Goal: Check status: Check status

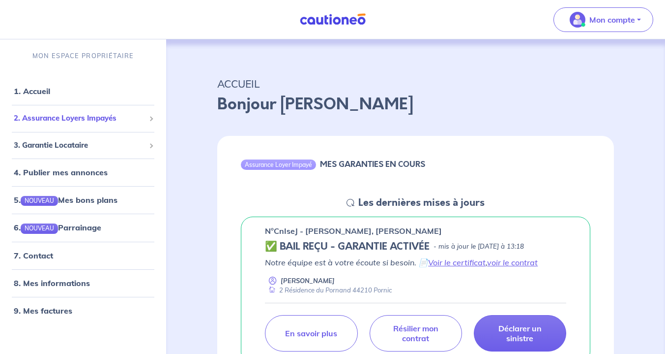
click at [71, 121] on span "2. Assurance Loyers Impayés" at bounding box center [79, 118] width 131 height 11
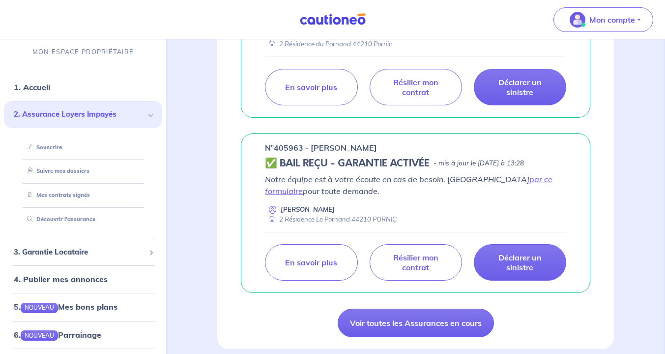
scroll to position [393, 0]
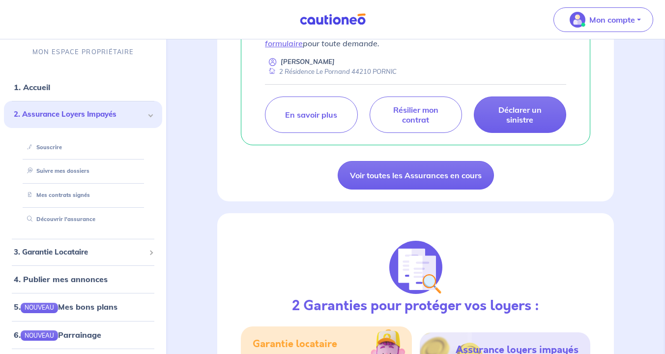
click at [408, 177] on link "Voir toutes les Assurances en cours" at bounding box center [416, 175] width 156 height 29
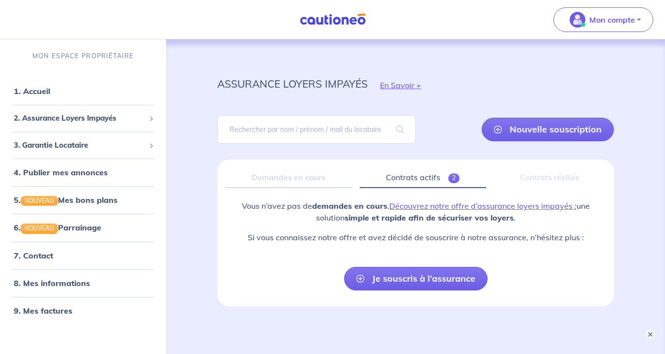
click at [402, 178] on link "Contrats actifs 2" at bounding box center [423, 177] width 126 height 21
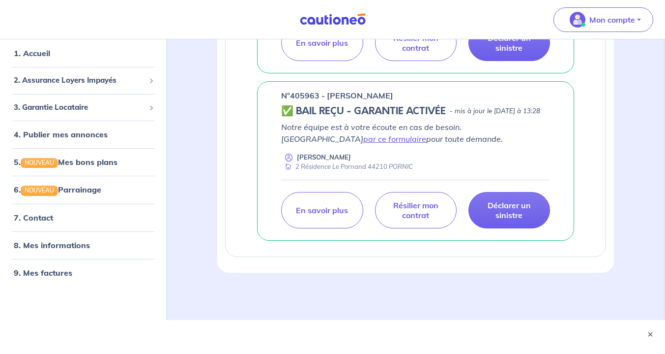
scroll to position [373, 0]
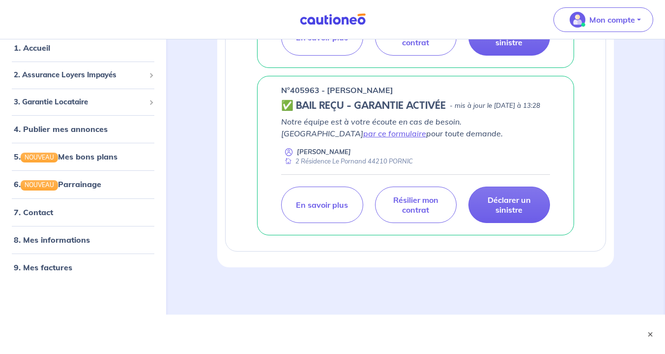
click at [432, 207] on p "Résilier mon contrat" at bounding box center [415, 205] width 57 height 20
click at [424, 199] on p "Résilier mon contrat" at bounding box center [415, 205] width 57 height 20
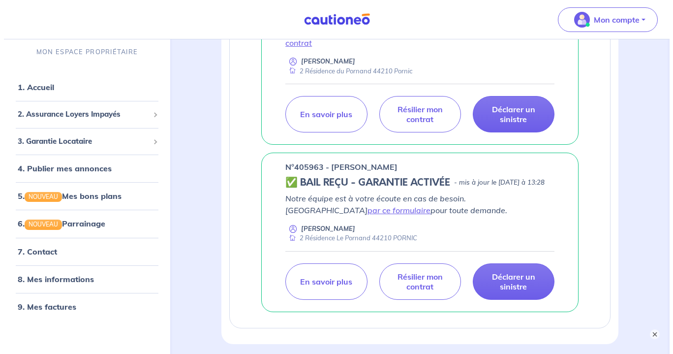
scroll to position [275, 0]
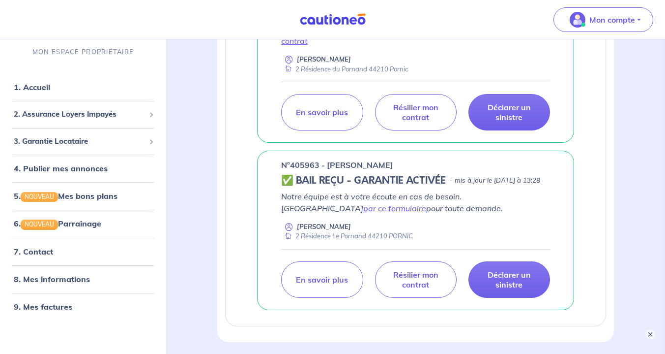
click at [335, 117] on p "En savoir plus" at bounding box center [322, 112] width 52 height 10
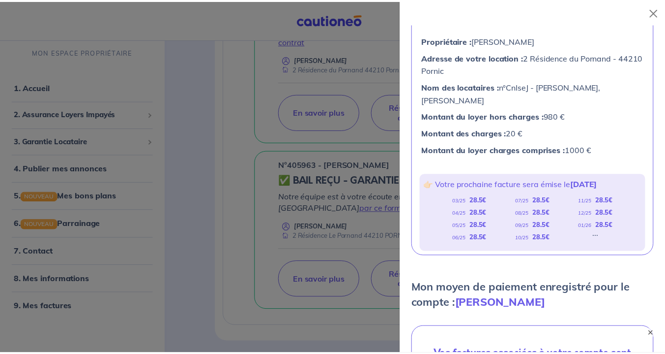
scroll to position [98, 0]
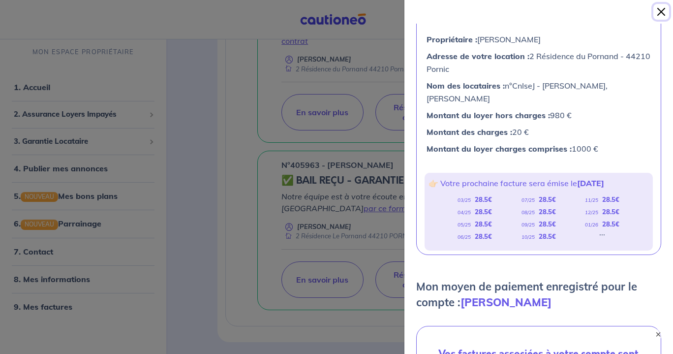
click at [656, 13] on button "Close" at bounding box center [661, 12] width 16 height 16
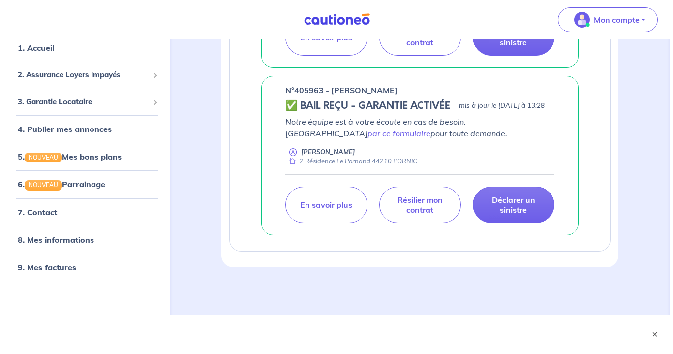
scroll to position [373, 0]
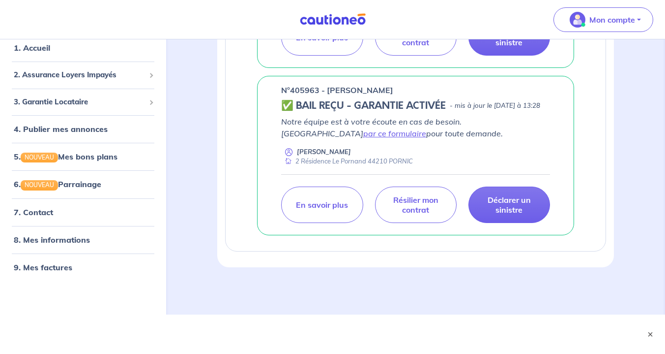
click at [322, 204] on p "En savoir plus" at bounding box center [322, 205] width 52 height 10
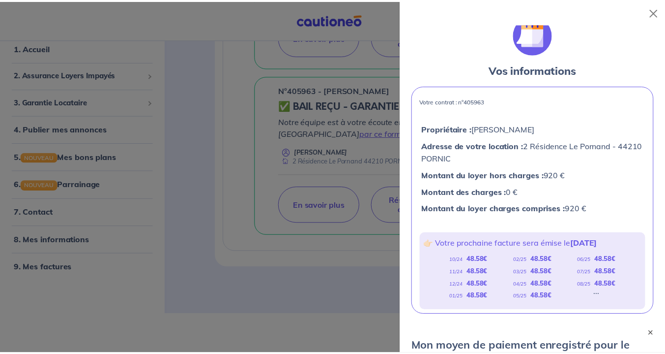
scroll to position [0, 0]
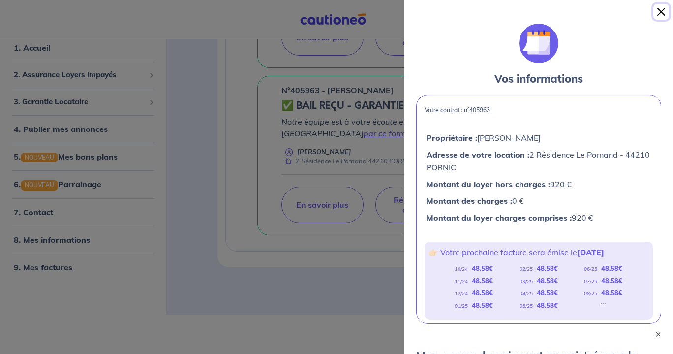
click at [660, 14] on button "Close" at bounding box center [661, 12] width 16 height 16
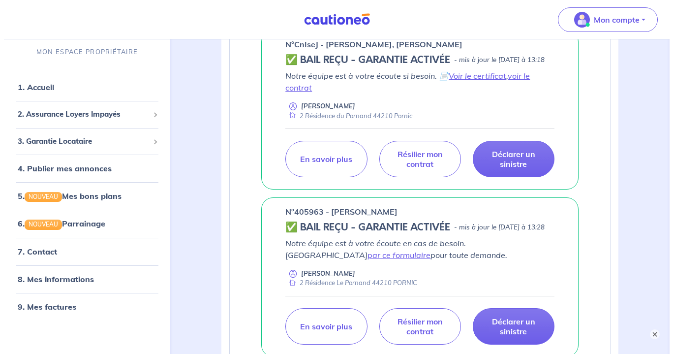
scroll to position [226, 0]
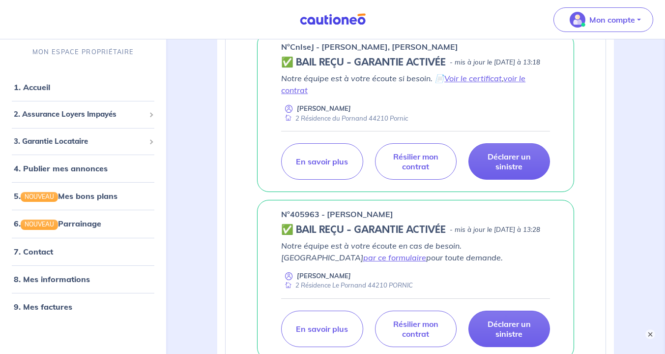
click at [340, 166] on p "En savoir plus" at bounding box center [322, 161] width 52 height 10
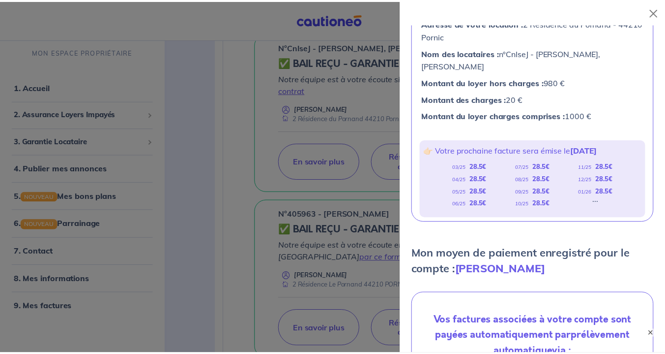
scroll to position [50, 0]
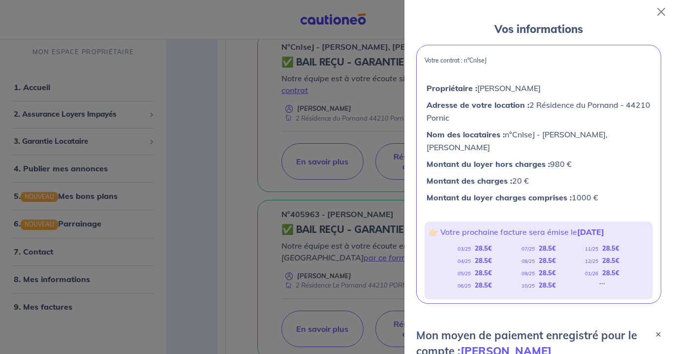
click at [212, 171] on div at bounding box center [336, 177] width 673 height 354
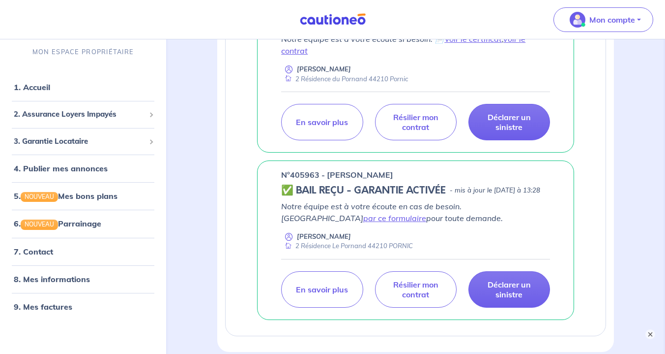
scroll to position [177, 0]
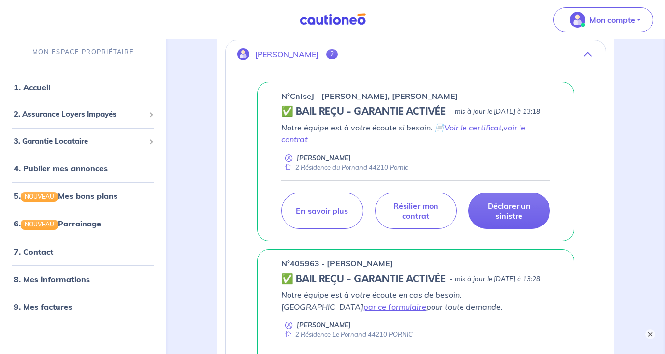
click at [518, 138] on link "voir le contrat" at bounding box center [403, 133] width 244 height 22
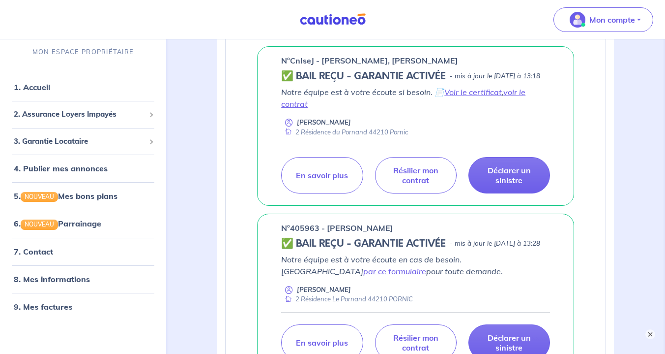
scroll to position [295, 0]
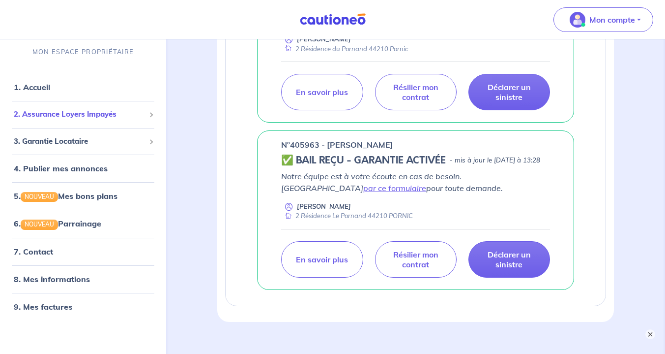
click at [150, 116] on span at bounding box center [150, 114] width 5 height 5
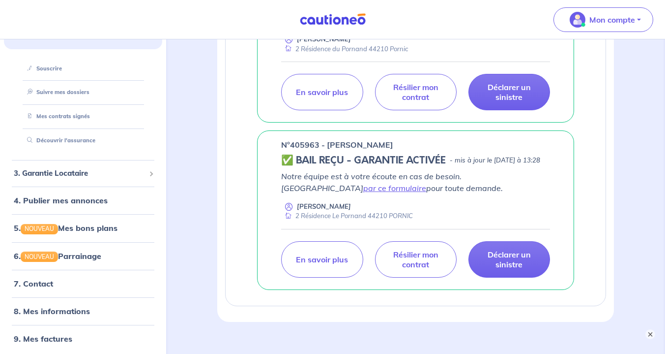
scroll to position [82, 0]
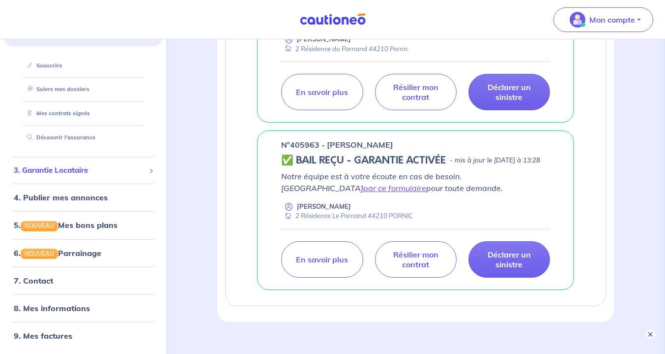
click at [148, 171] on span at bounding box center [150, 170] width 5 height 5
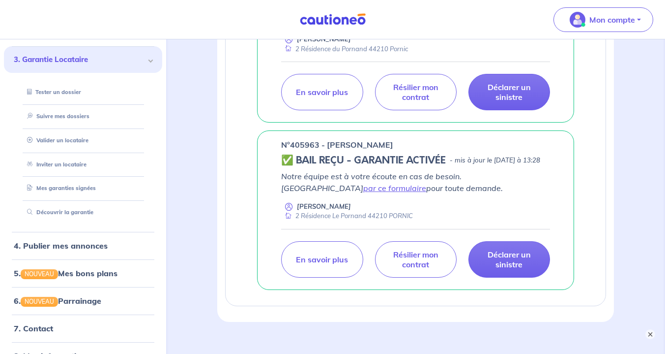
click at [148, 59] on span at bounding box center [150, 60] width 5 height 5
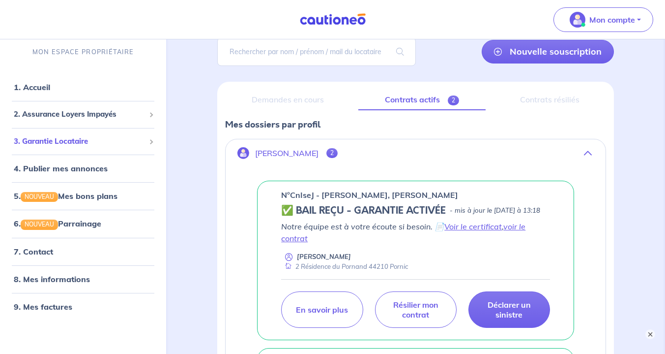
scroll to position [127, 0]
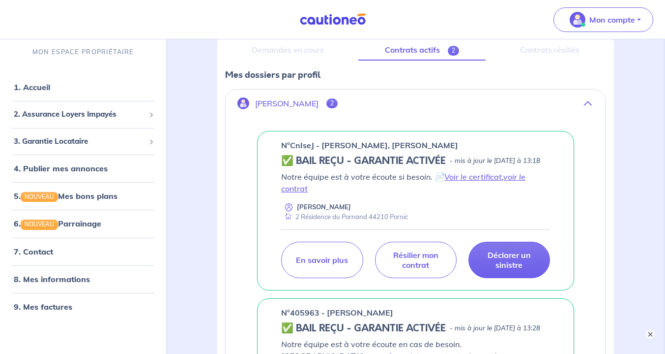
click at [525, 189] on link "voir le contrat" at bounding box center [403, 183] width 244 height 22
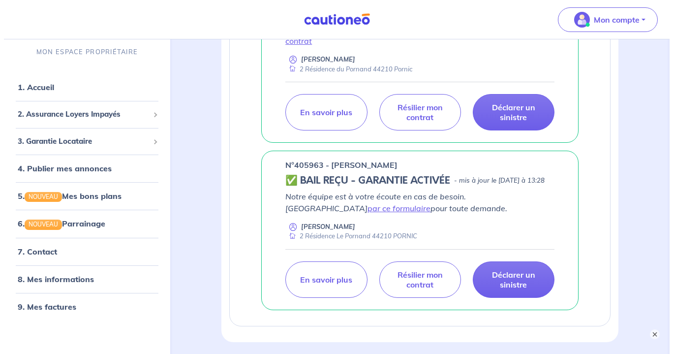
scroll to position [373, 0]
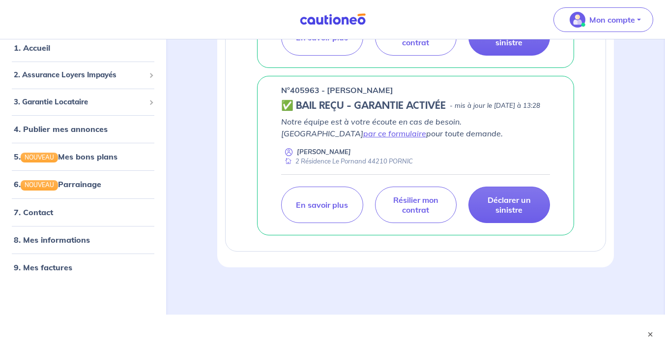
click at [341, 202] on p "En savoir plus" at bounding box center [322, 205] width 52 height 10
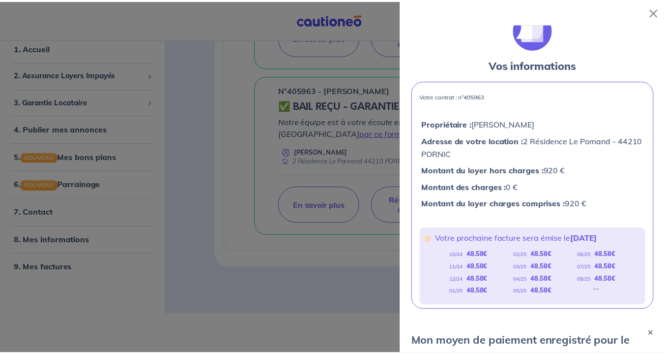
scroll to position [0, 0]
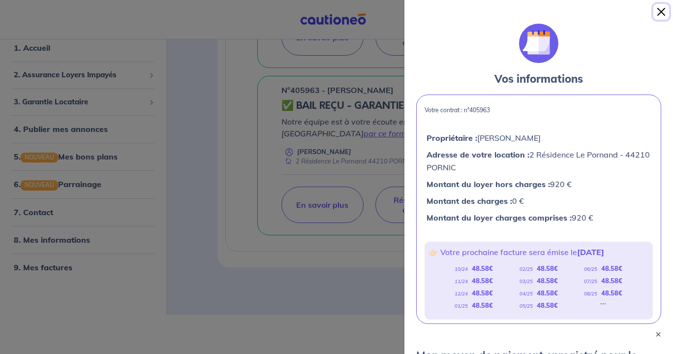
click at [660, 11] on button "Close" at bounding box center [661, 12] width 16 height 16
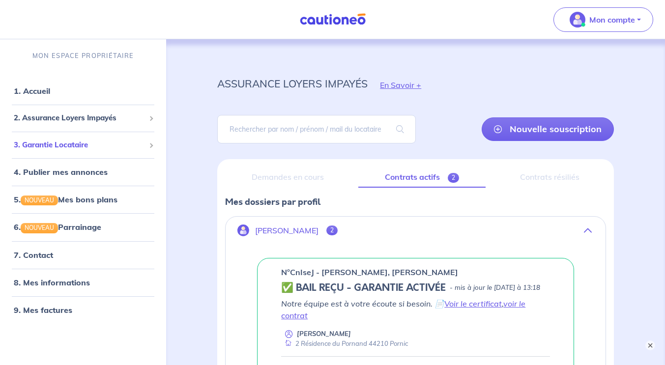
click at [148, 143] on div "3. Garantie Locataire" at bounding box center [83, 145] width 158 height 19
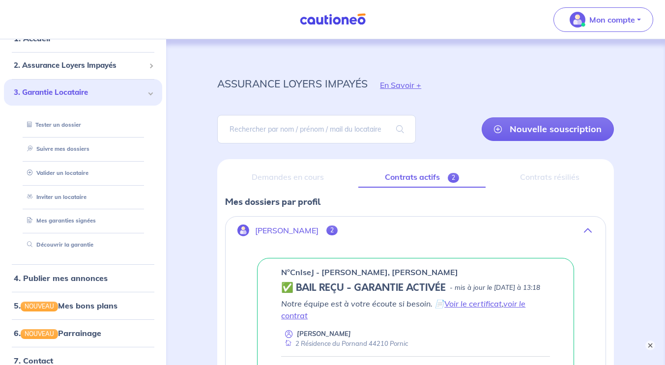
scroll to position [119, 0]
